Goal: Task Accomplishment & Management: Complete application form

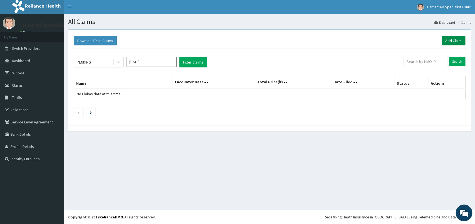
click at [451, 38] on link "Add Claim" at bounding box center [454, 40] width 24 height 9
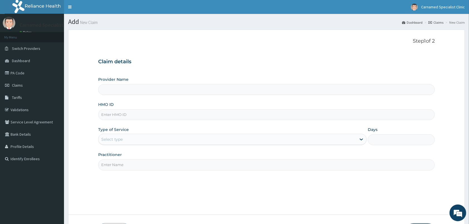
click at [160, 89] on input "Provider Name" at bounding box center [266, 89] width 337 height 11
type input "Carnamed Specialist clinic"
click at [139, 114] on input "HMO ID" at bounding box center [266, 114] width 337 height 11
paste input "(DDZ/10015/A"
click at [102, 114] on input "(DDZ/10015/A" at bounding box center [266, 114] width 337 height 11
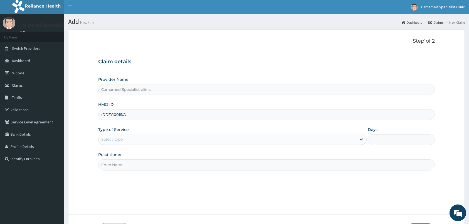
click at [102, 114] on input "(DDZ/10015/A" at bounding box center [266, 114] width 337 height 11
click at [102, 116] on input "(DDZ/10015/A" at bounding box center [266, 114] width 337 height 11
click at [103, 114] on input "(DDZ/10015/A" at bounding box center [266, 114] width 337 height 11
type input "DDZ/10015/A"
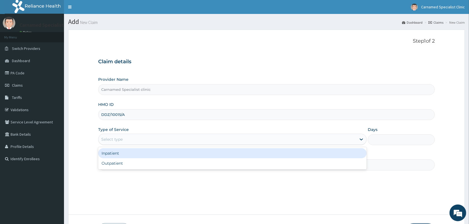
click at [126, 135] on div "Select type" at bounding box center [228, 139] width 258 height 9
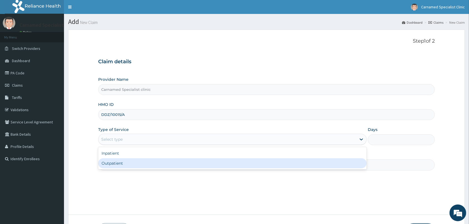
click at [120, 165] on div "Outpatient" at bounding box center [232, 163] width 269 height 10
type input "1"
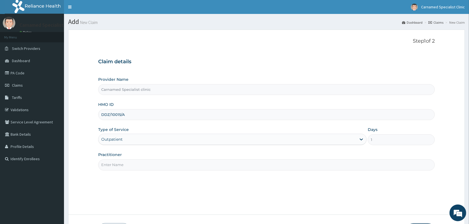
click at [121, 159] on div "Practitioner" at bounding box center [266, 161] width 337 height 18
click at [120, 161] on input "Practitioner" at bounding box center [266, 164] width 337 height 11
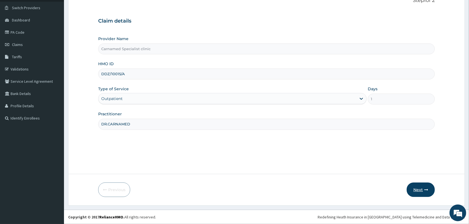
type input "DR.CARNAMED"
click at [425, 189] on icon "button" at bounding box center [427, 190] width 4 height 4
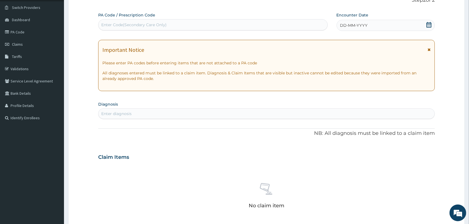
click at [321, 25] on div "Enter Code(Secondary Care Only)" at bounding box center [213, 24] width 229 height 9
click at [25, 31] on link "PA Code" at bounding box center [32, 32] width 64 height 12
